Goal: Information Seeking & Learning: Find specific fact

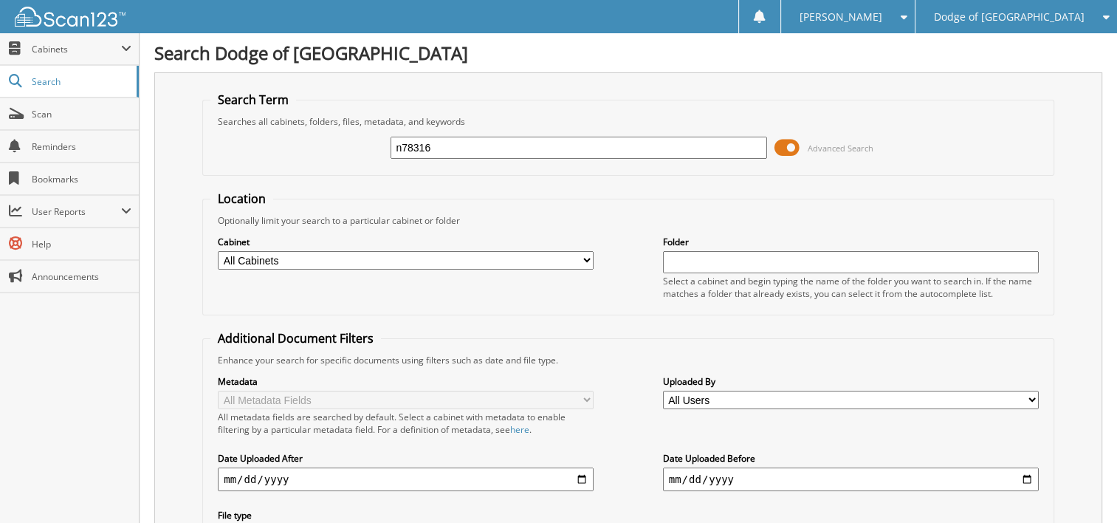
click at [508, 137] on input "n78316" at bounding box center [578, 148] width 376 height 22
click at [507, 137] on input "n78316" at bounding box center [578, 148] width 376 height 22
type input "cn95023"
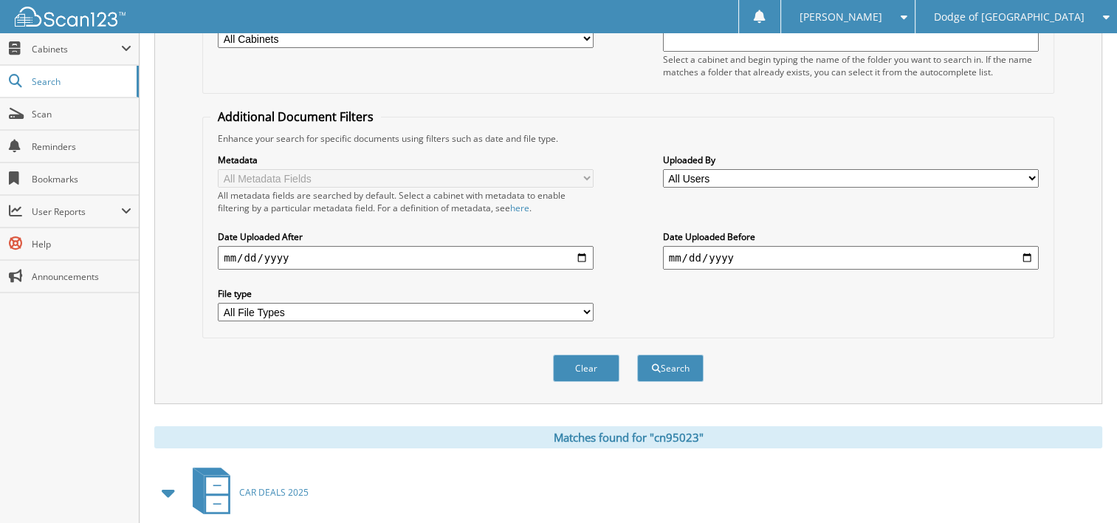
scroll to position [443, 0]
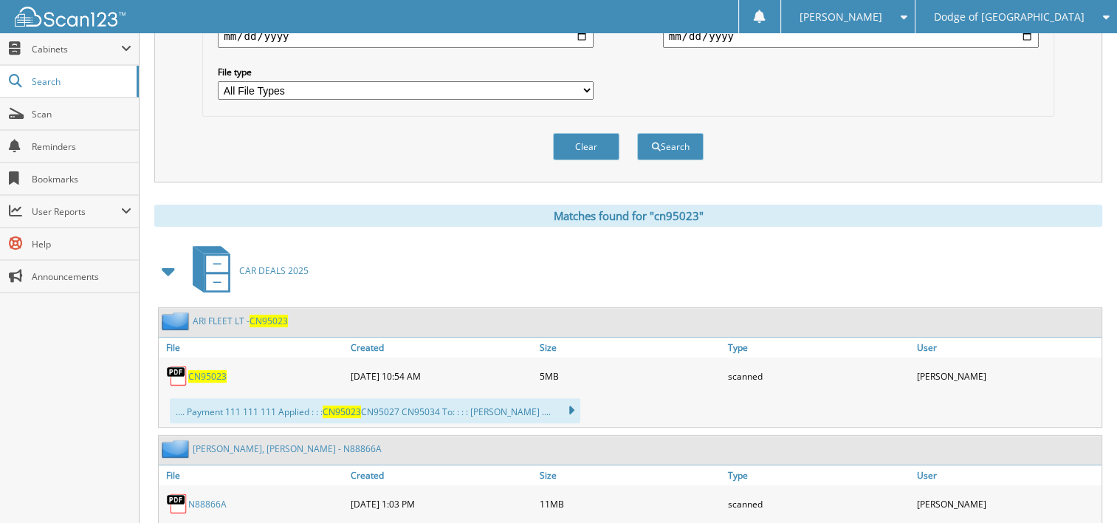
click at [207, 370] on span "CN95023" at bounding box center [207, 376] width 38 height 13
